Goal: Task Accomplishment & Management: Manage account settings

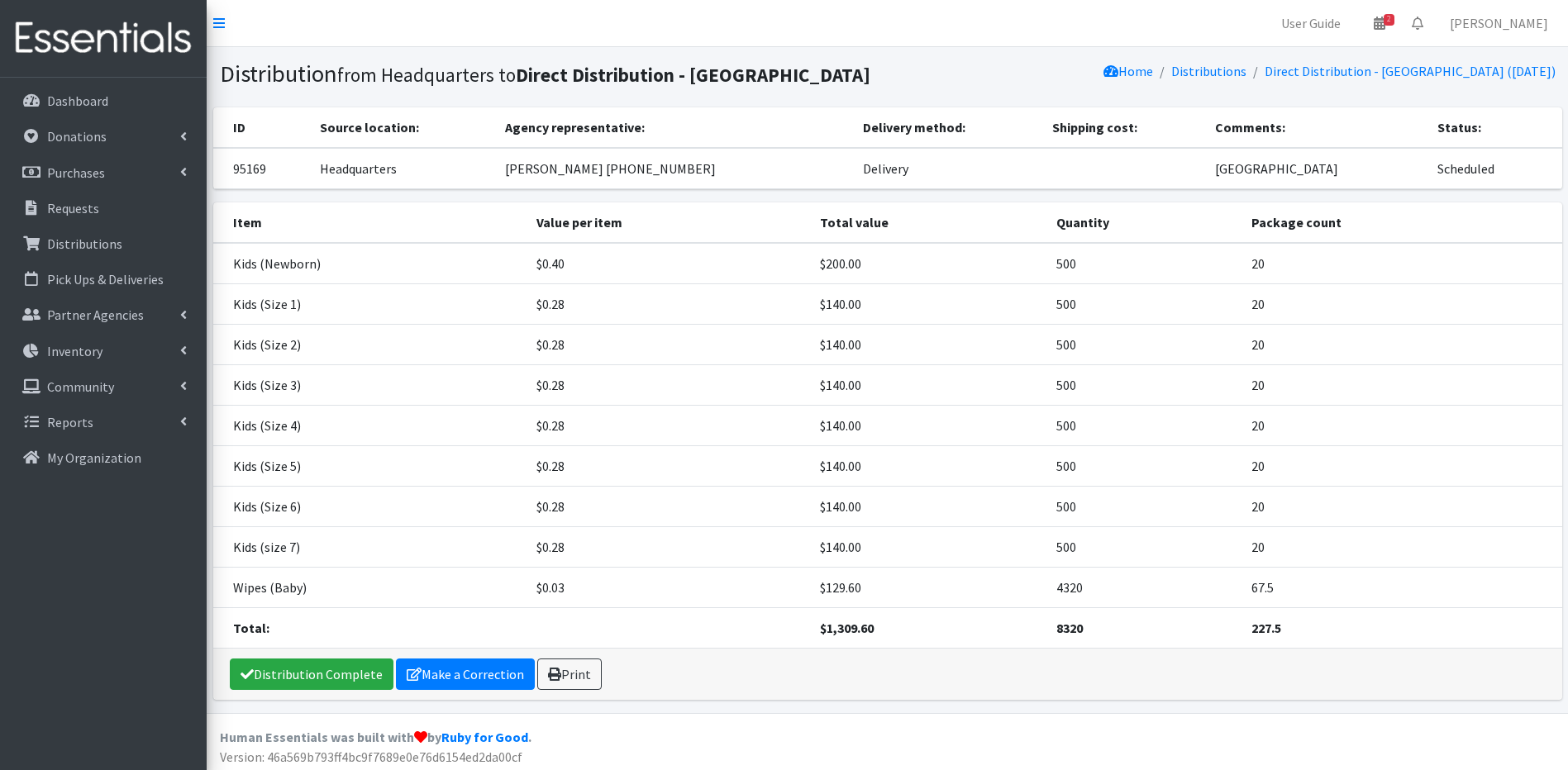
scroll to position [33, 0]
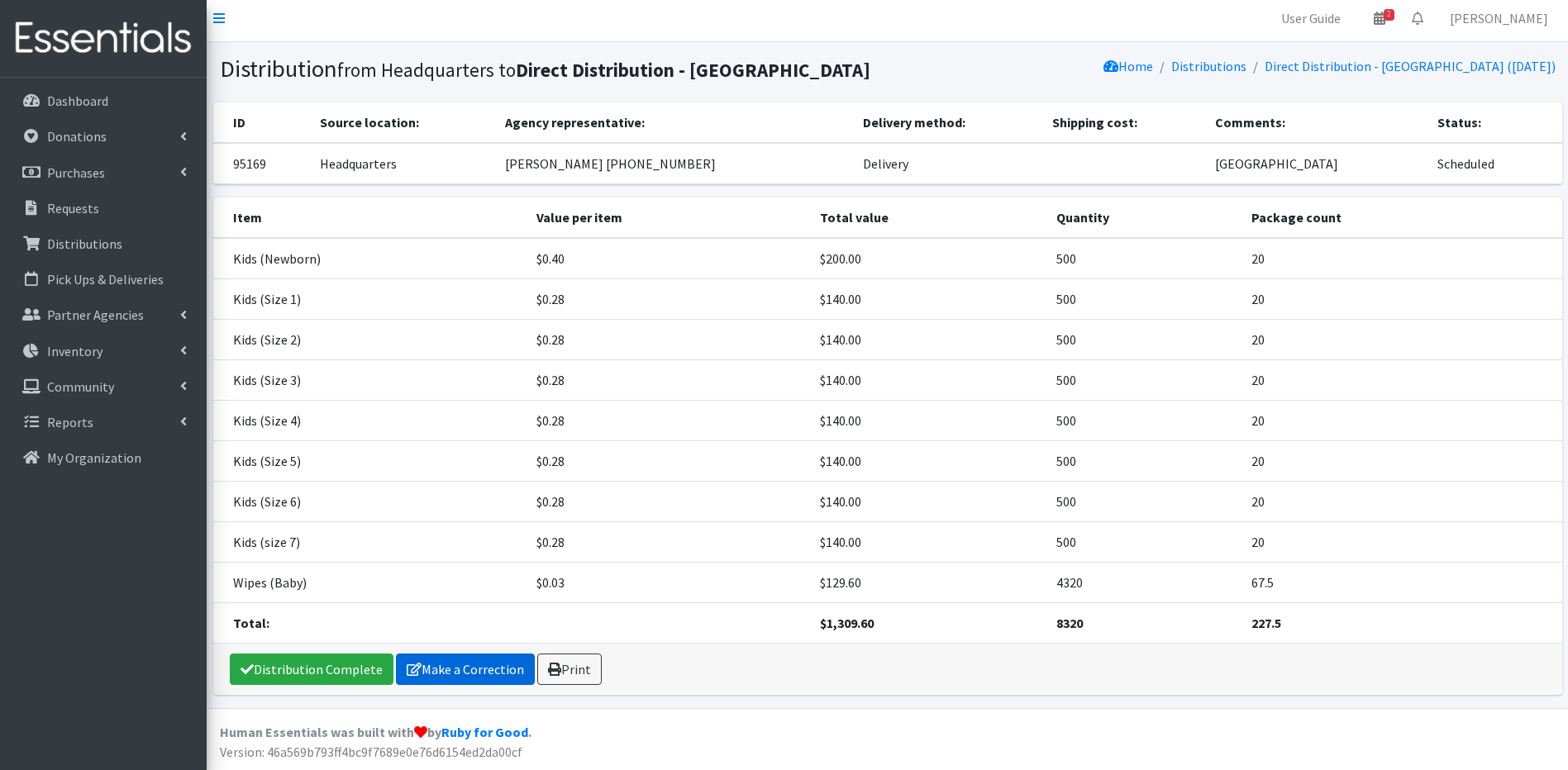
click at [506, 672] on link "Make a Correction" at bounding box center [465, 670] width 138 height 32
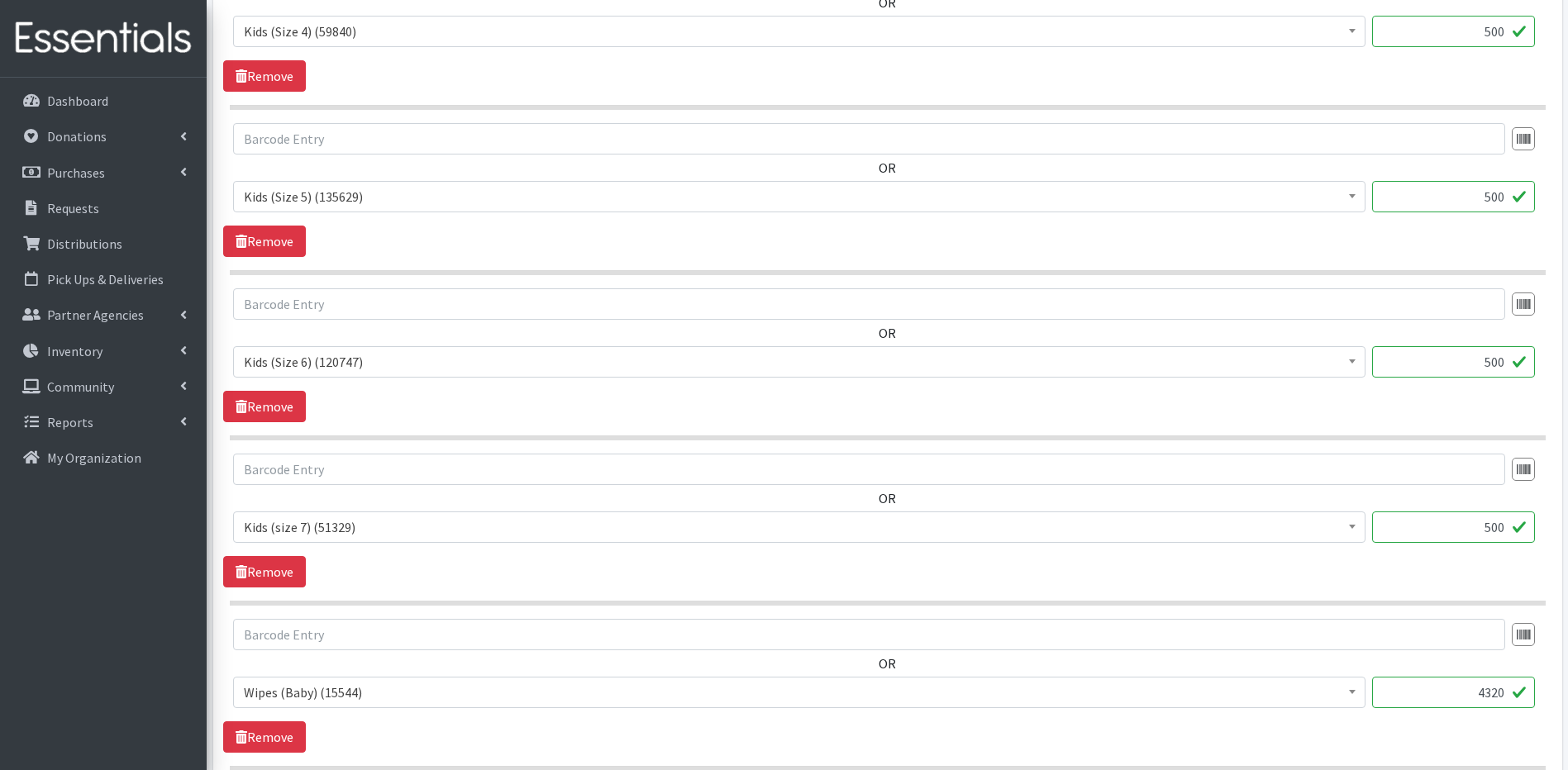
scroll to position [1424, 0]
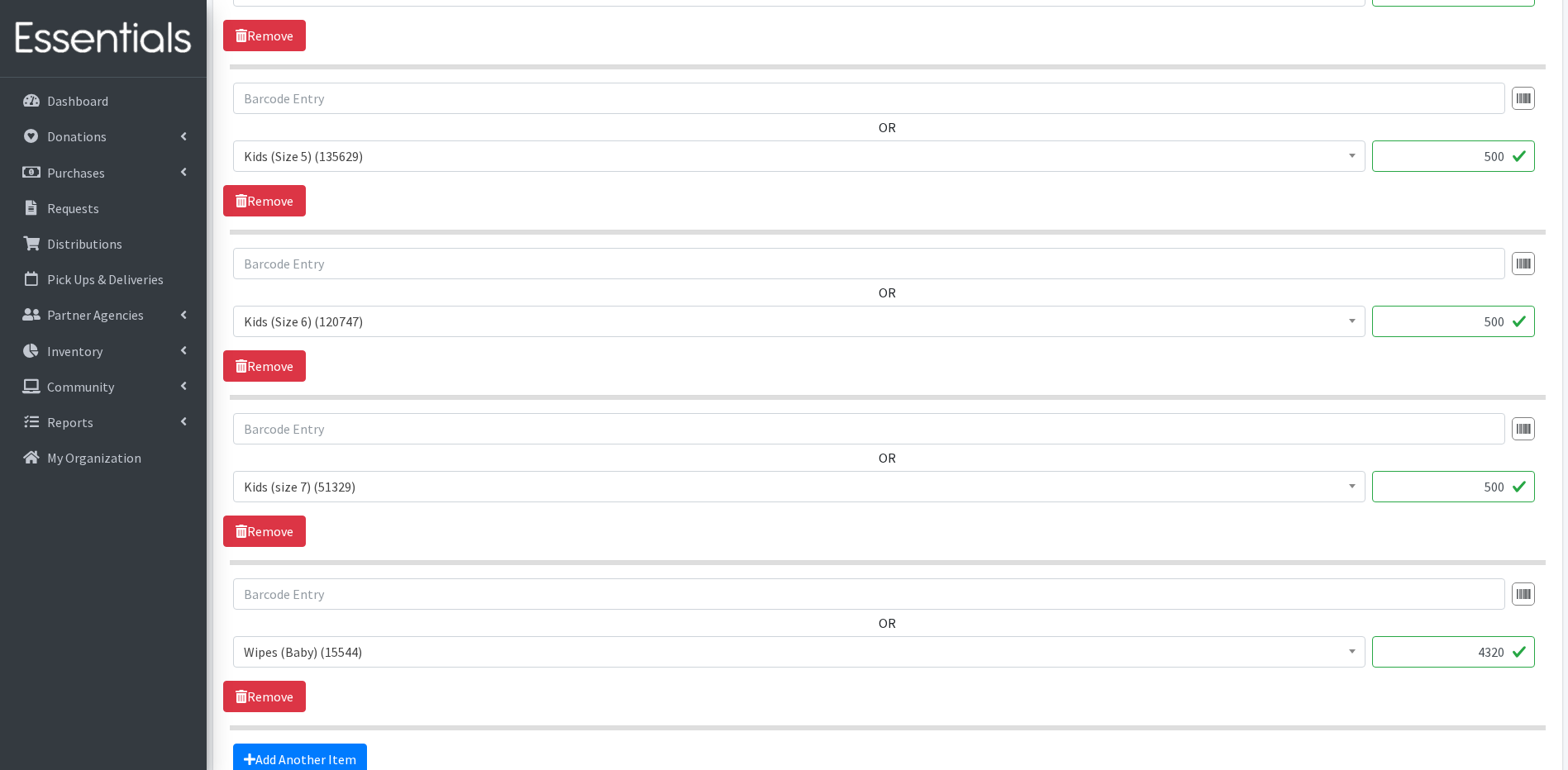
click at [1492, 487] on input "500" at bounding box center [1453, 487] width 163 height 32
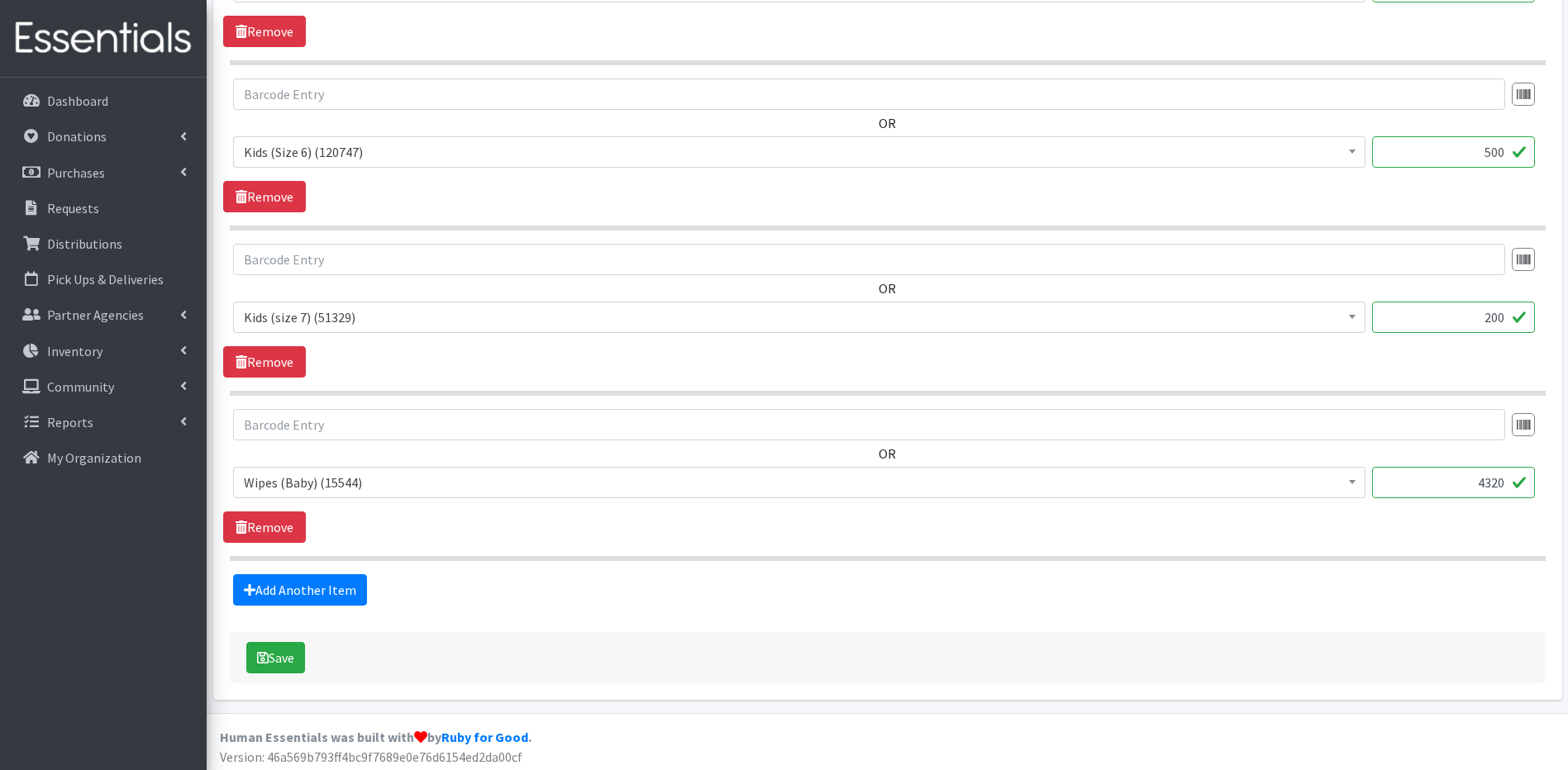
scroll to position [1598, 0]
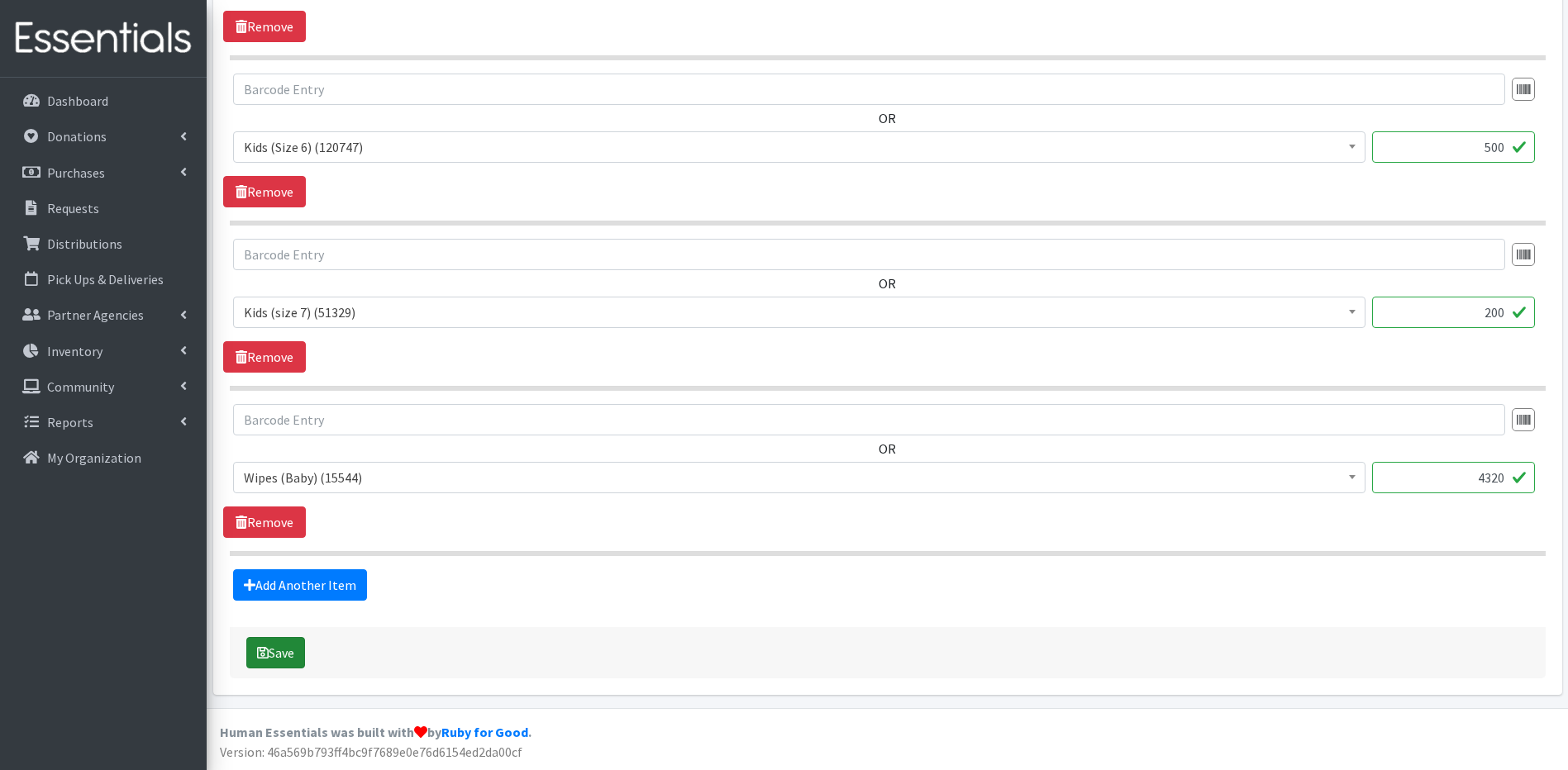
type input "200"
click at [287, 647] on button "Save" at bounding box center [275, 653] width 59 height 32
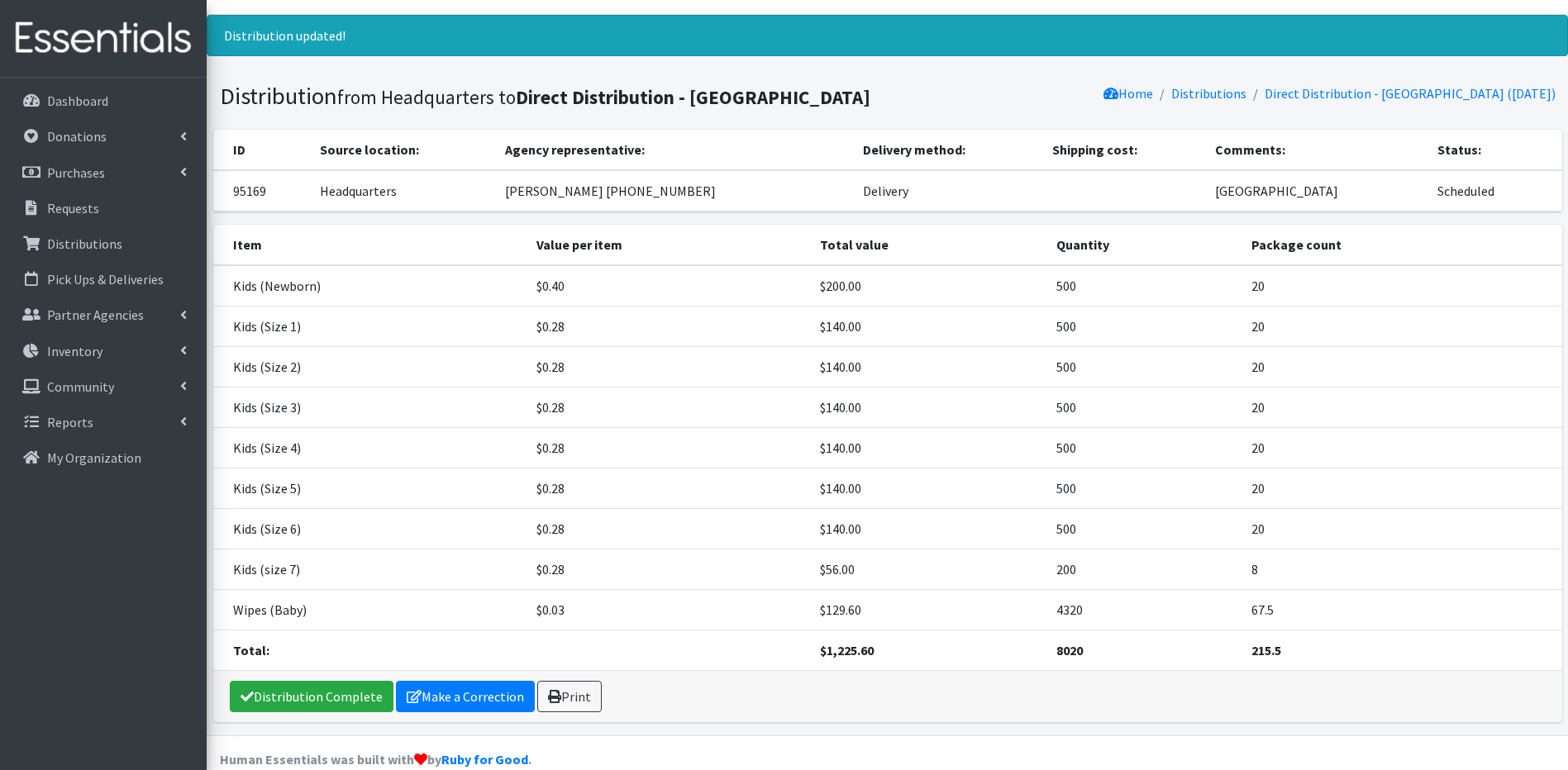
scroll to position [82, 0]
